Goal: Information Seeking & Learning: Learn about a topic

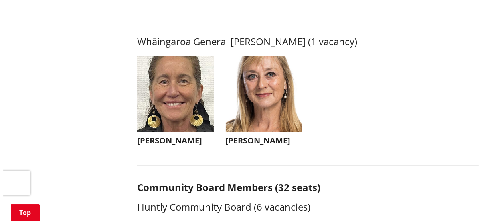
scroll to position [1967, 0]
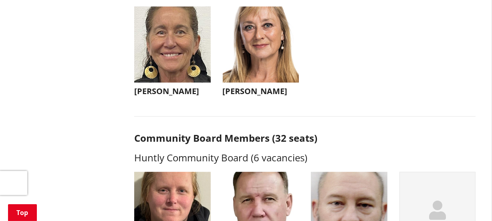
click at [256, 96] on h3 "[PERSON_NAME]" at bounding box center [261, 92] width 77 height 10
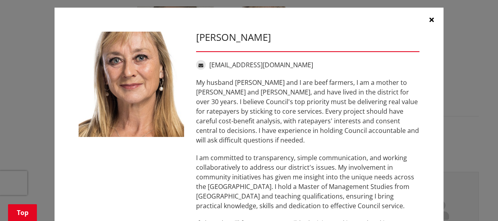
scroll to position [0, 0]
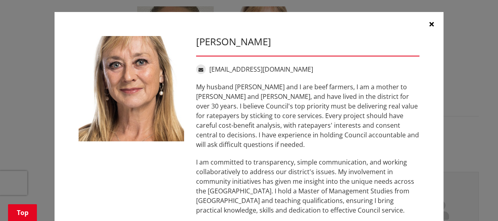
click at [429, 22] on icon "button" at bounding box center [431, 24] width 4 height 6
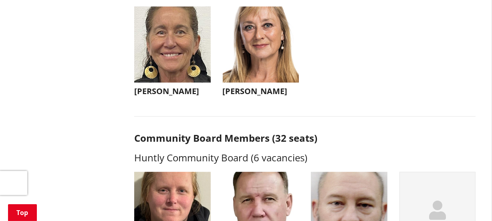
click at [160, 96] on h3 "[PERSON_NAME]" at bounding box center [172, 92] width 77 height 10
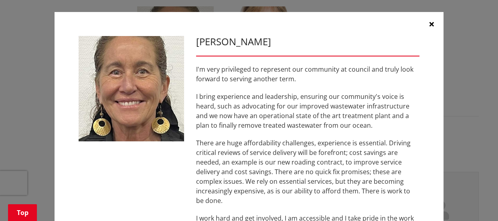
click at [429, 24] on icon "button" at bounding box center [431, 24] width 4 height 6
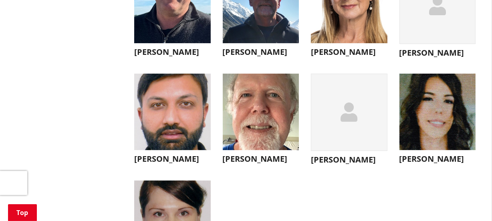
scroll to position [2841, 0]
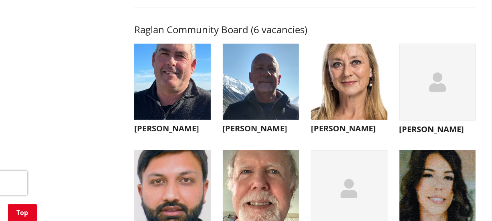
click at [165, 133] on h3 "[PERSON_NAME]" at bounding box center [172, 129] width 77 height 10
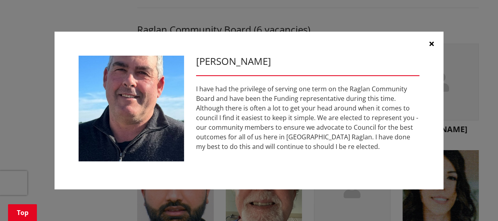
click at [427, 41] on button "button" at bounding box center [431, 44] width 24 height 24
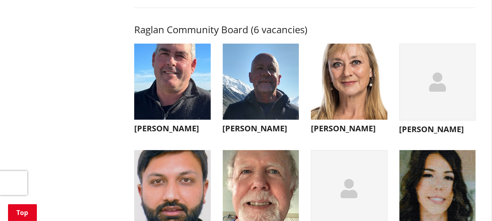
click at [258, 133] on h3 "[PERSON_NAME]" at bounding box center [261, 129] width 77 height 10
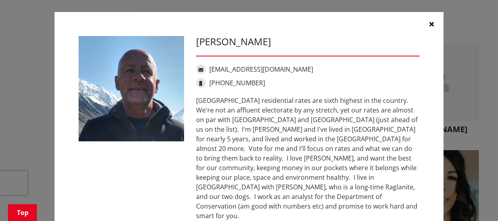
click at [429, 26] on icon "button" at bounding box center [431, 24] width 4 height 6
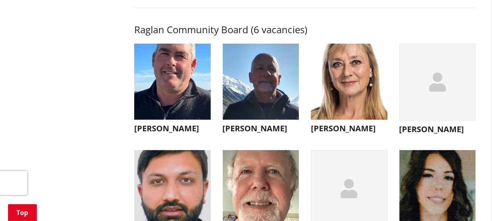
click at [415, 134] on h3 "[PERSON_NAME]" at bounding box center [438, 130] width 77 height 10
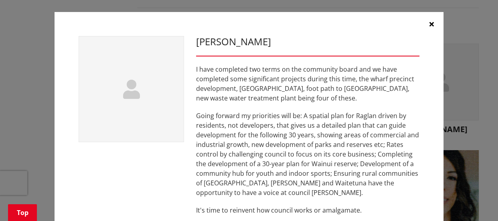
click at [430, 23] on icon "button" at bounding box center [431, 24] width 4 height 6
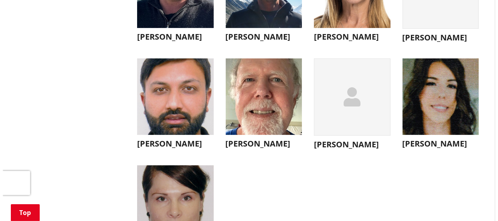
scroll to position [2951, 0]
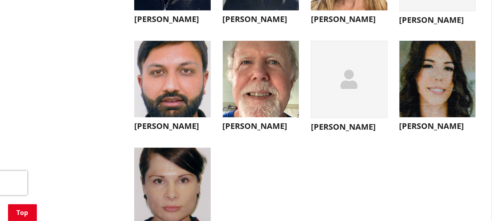
click at [179, 131] on h3 "[PERSON_NAME]" at bounding box center [172, 126] width 77 height 10
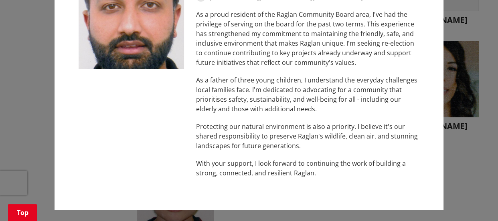
scroll to position [0, 0]
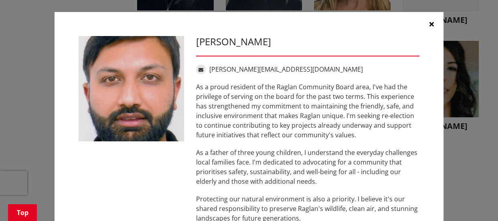
click at [429, 23] on icon "button" at bounding box center [431, 24] width 4 height 6
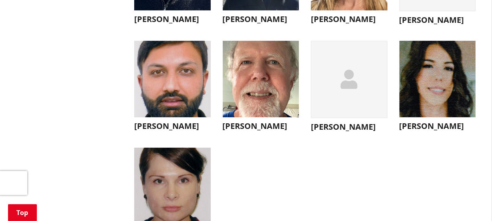
click at [259, 131] on h3 "[PERSON_NAME]" at bounding box center [261, 126] width 77 height 10
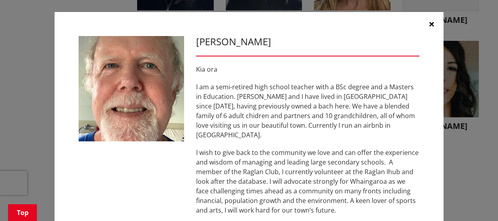
click at [429, 21] on icon "button" at bounding box center [431, 24] width 4 height 6
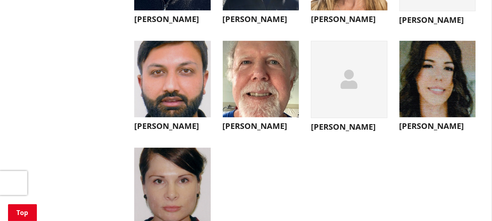
click at [423, 131] on h3 "[PERSON_NAME]" at bounding box center [438, 126] width 77 height 10
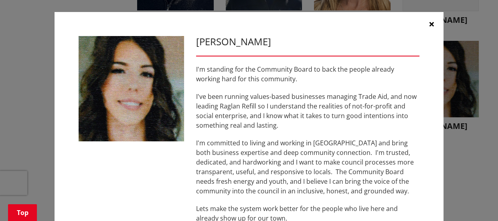
click at [430, 23] on icon "button" at bounding box center [431, 24] width 4 height 6
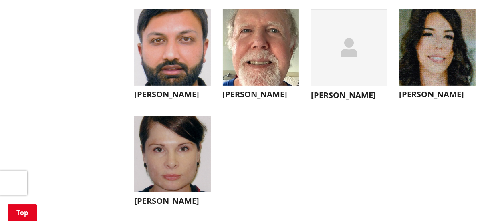
scroll to position [3024, 0]
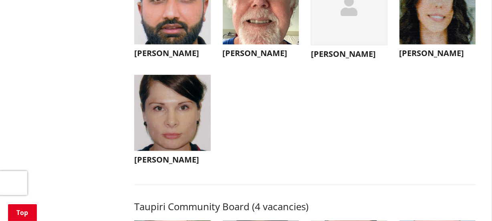
click at [182, 165] on h3 "[PERSON_NAME]" at bounding box center [172, 160] width 77 height 10
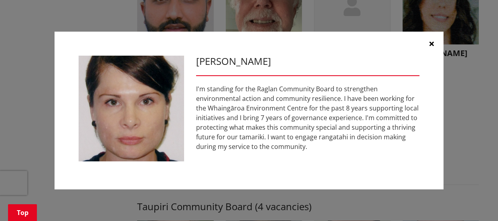
click at [430, 43] on icon "button" at bounding box center [431, 43] width 4 height 6
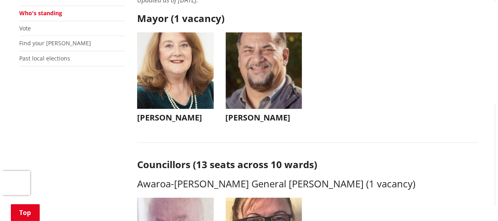
scroll to position [182, 0]
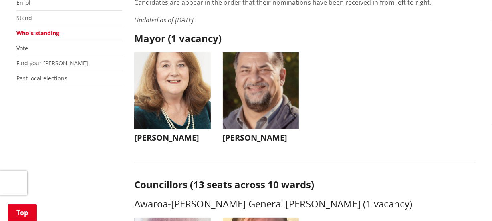
click at [245, 137] on h3 "[PERSON_NAME]" at bounding box center [261, 138] width 77 height 10
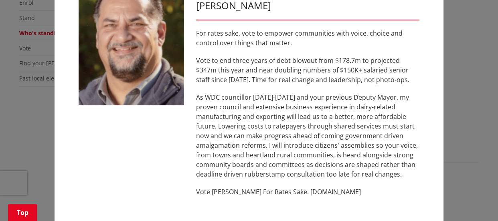
scroll to position [0, 0]
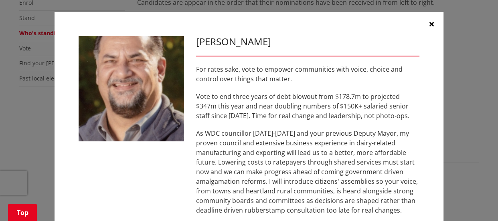
click at [429, 24] on icon "button" at bounding box center [431, 24] width 4 height 6
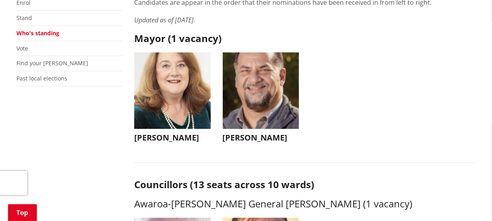
click at [172, 137] on h3 "[PERSON_NAME]" at bounding box center [172, 138] width 77 height 10
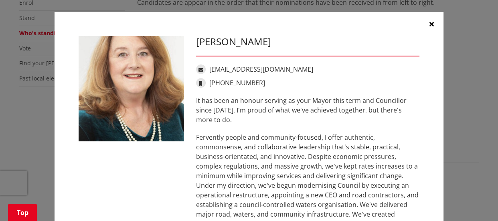
click at [429, 24] on icon "button" at bounding box center [431, 24] width 4 height 6
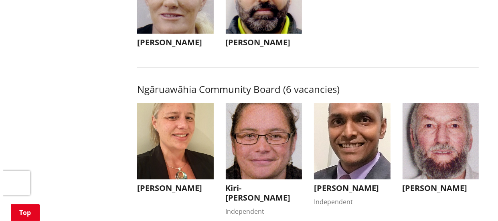
scroll to position [2441, 0]
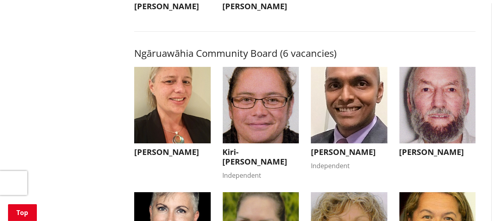
click at [248, 163] on h3 "Kiri-[PERSON_NAME]" at bounding box center [261, 156] width 77 height 19
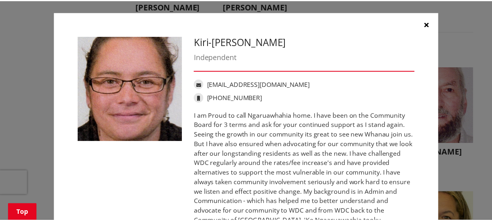
scroll to position [0, 0]
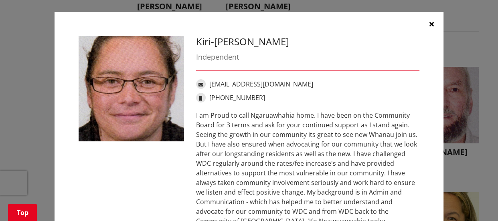
click at [429, 23] on icon "button" at bounding box center [431, 24] width 4 height 6
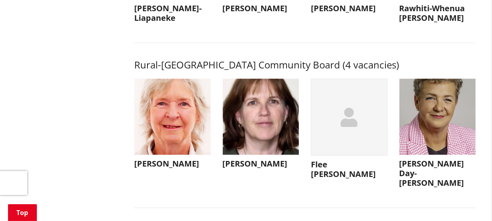
scroll to position [3679, 0]
